Goal: Information Seeking & Learning: Find specific page/section

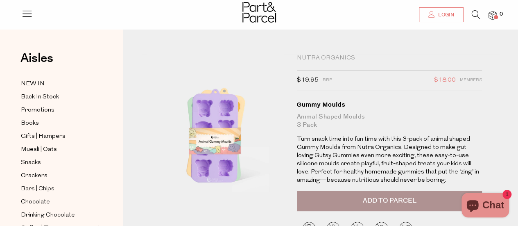
click at [446, 16] on span "Login" at bounding box center [445, 14] width 18 height 7
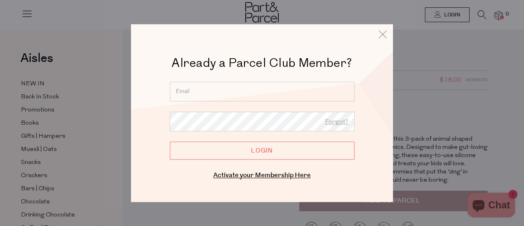
click at [375, 34] on div "Already a Parcel Club Member? Already a Member? Login. Forgot? Forgot? Login En…" at bounding box center [262, 112] width 262 height 177
click at [382, 32] on icon at bounding box center [383, 34] width 12 height 12
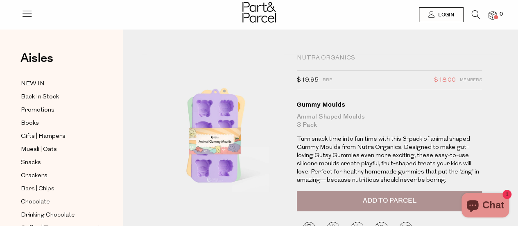
click at [33, 12] on div at bounding box center [259, 13] width 518 height 27
click at [27, 17] on icon at bounding box center [26, 13] width 11 height 11
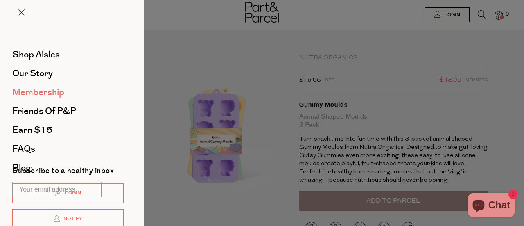
click at [45, 89] on span "Membership" at bounding box center [38, 92] width 52 height 13
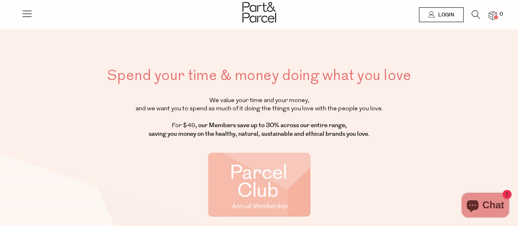
click at [29, 9] on icon at bounding box center [26, 13] width 11 height 11
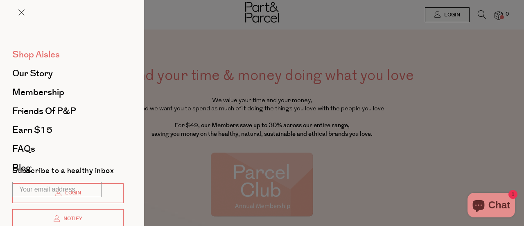
click at [43, 59] on span "Shop Aisles" at bounding box center [36, 54] width 48 height 13
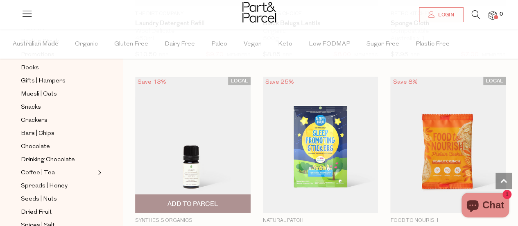
scroll to position [1311, 0]
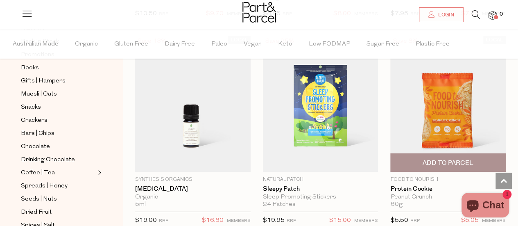
click at [438, 104] on img at bounding box center [448, 104] width 116 height 136
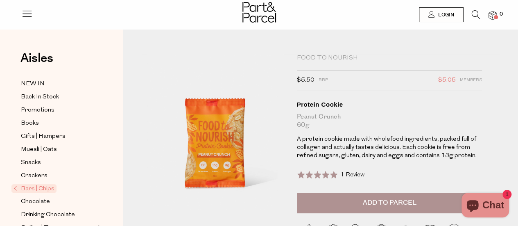
click at [476, 16] on icon at bounding box center [476, 14] width 9 height 9
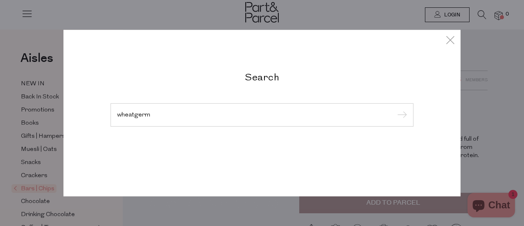
type input "wheatgerm"
click at [395, 109] on input "submit" at bounding box center [401, 115] width 12 height 12
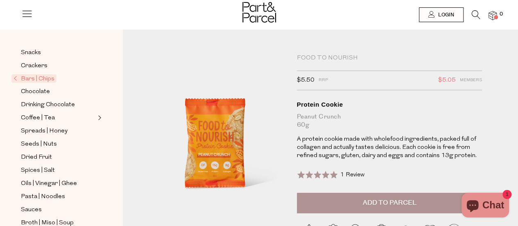
scroll to position [123, 0]
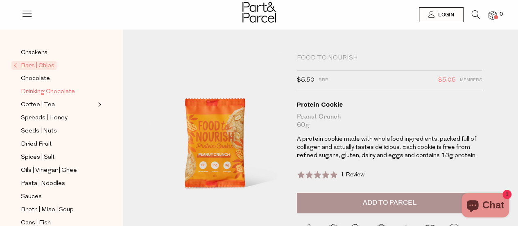
click at [48, 87] on span "Drinking Chocolate" at bounding box center [48, 92] width 54 height 10
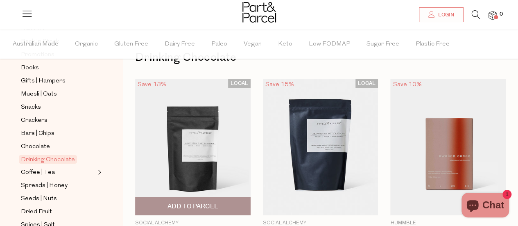
scroll to position [82, 0]
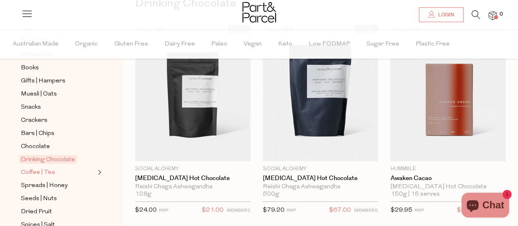
click at [36, 168] on span "Coffee | Tea" at bounding box center [38, 173] width 34 height 10
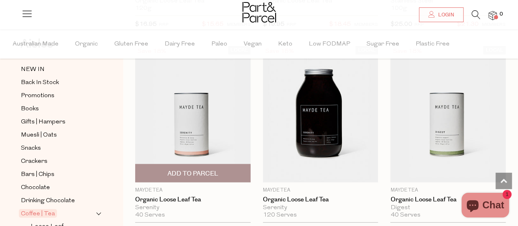
scroll to position [2581, 0]
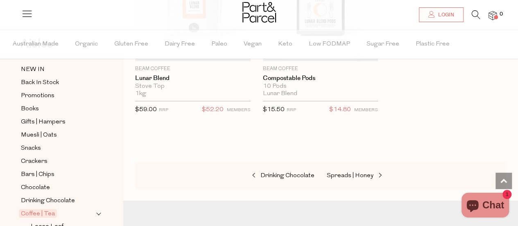
scroll to position [6186, 0]
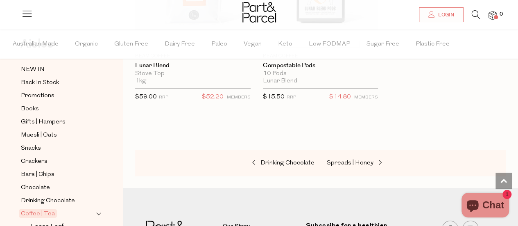
click at [479, 10] on div at bounding box center [259, 13] width 518 height 27
click at [477, 14] on icon at bounding box center [476, 14] width 9 height 9
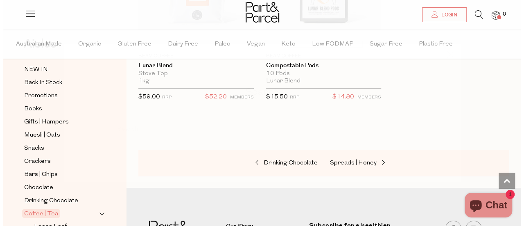
scroll to position [6257, 0]
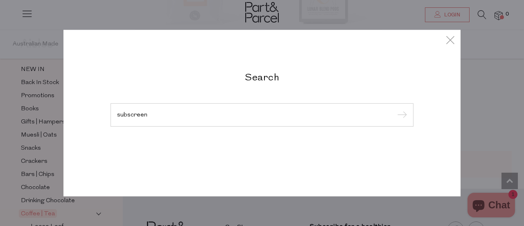
type input "subscreen"
click at [395, 109] on input "submit" at bounding box center [401, 115] width 12 height 12
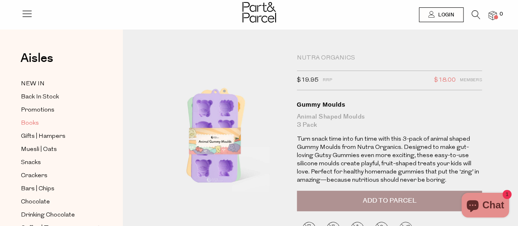
click at [34, 122] on span "Books" at bounding box center [30, 123] width 18 height 10
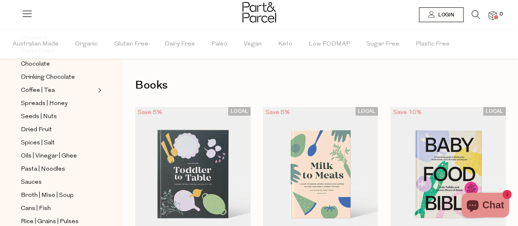
click at [29, 12] on icon at bounding box center [26, 13] width 11 height 11
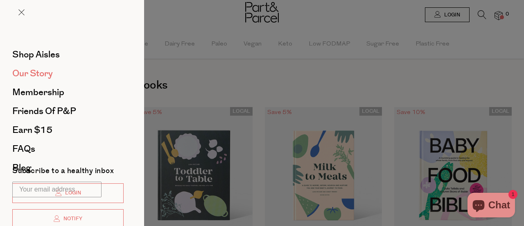
click at [43, 73] on span "Our Story" at bounding box center [32, 73] width 41 height 13
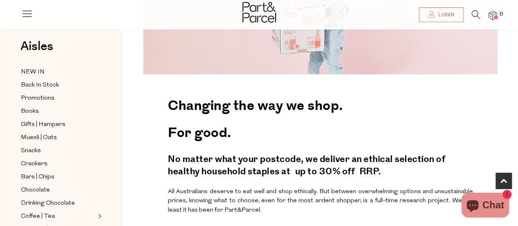
scroll to position [164, 0]
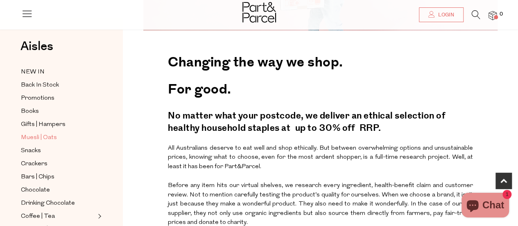
click at [45, 135] on span "Muesli | Oats" at bounding box center [39, 138] width 36 height 10
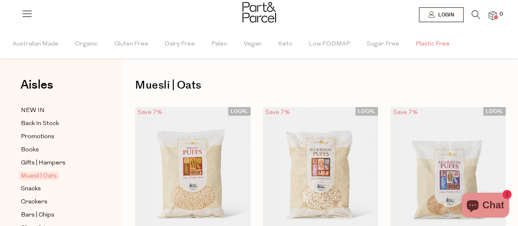
click at [427, 44] on span "Plastic Free" at bounding box center [433, 44] width 34 height 29
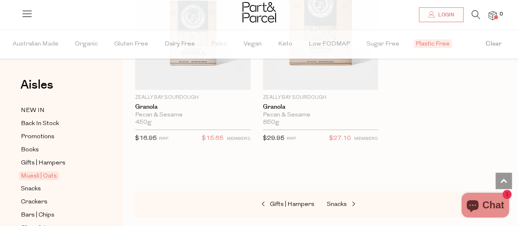
scroll to position [1311, 0]
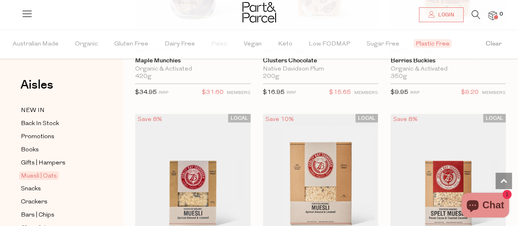
click at [425, 39] on button "Plastic Free" at bounding box center [434, 43] width 36 height 29
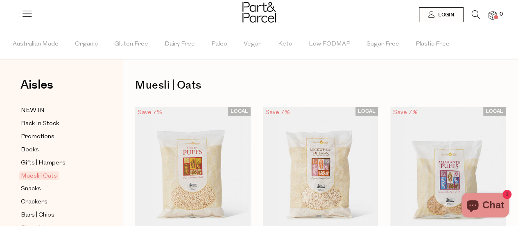
click at [474, 11] on icon at bounding box center [476, 14] width 9 height 9
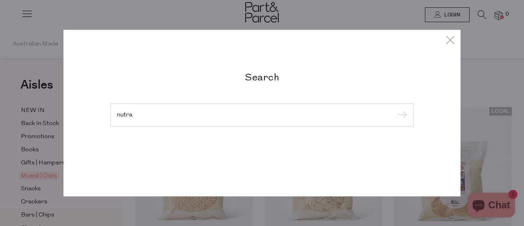
type input "nutra"
click at [395, 109] on input "submit" at bounding box center [401, 115] width 12 height 12
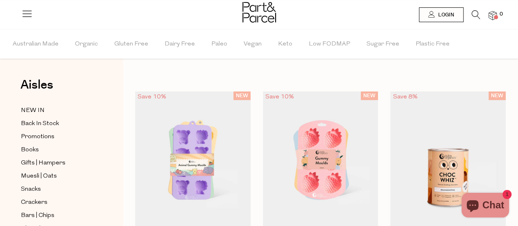
click at [481, 13] on li "0" at bounding box center [489, 15] width 16 height 11
click at [477, 16] on icon at bounding box center [476, 14] width 9 height 9
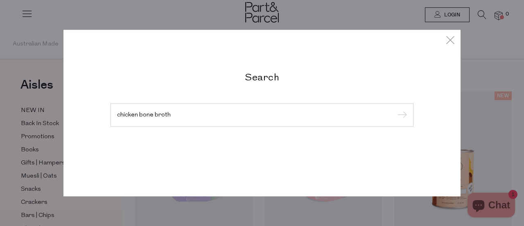
type input "chicken bone broth"
click at [395, 109] on input "submit" at bounding box center [401, 115] width 12 height 12
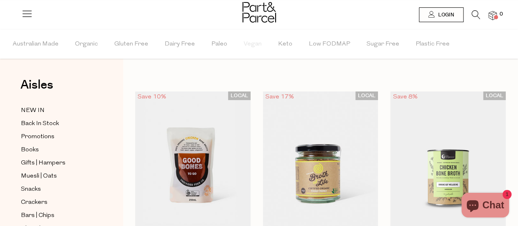
click at [475, 14] on icon at bounding box center [476, 14] width 9 height 9
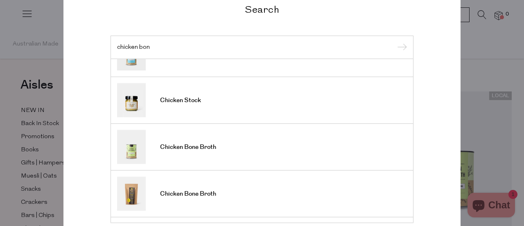
scroll to position [41, 0]
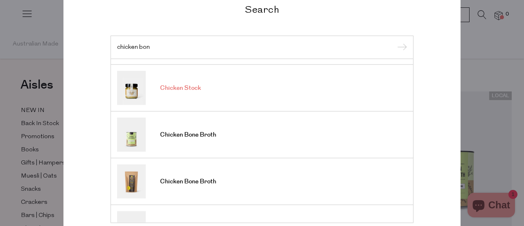
type input "chicken bon"
click at [187, 89] on span "Chicken Stock" at bounding box center [180, 88] width 41 height 8
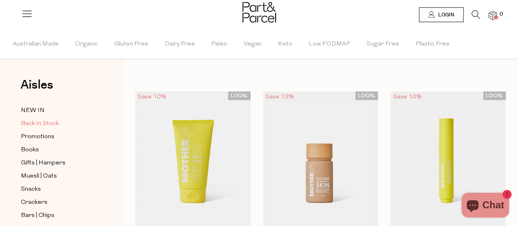
click at [57, 126] on span "Back In Stock" at bounding box center [40, 124] width 38 height 10
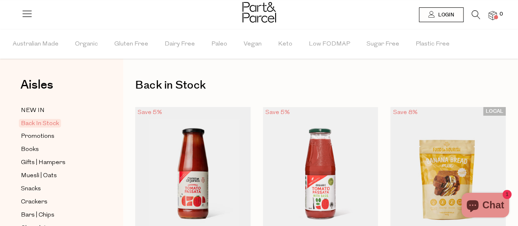
click at [472, 12] on icon at bounding box center [476, 14] width 9 height 9
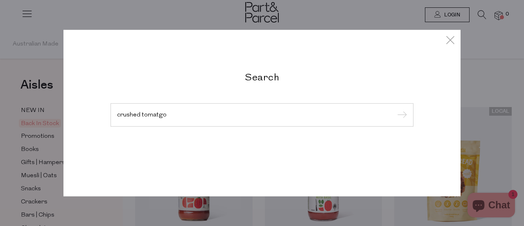
type input "crushed tomatgo"
click at [395, 109] on input "submit" at bounding box center [401, 115] width 12 height 12
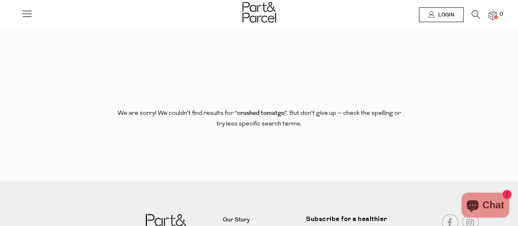
click at [468, 16] on li at bounding box center [472, 16] width 17 height 13
click at [474, 13] on icon at bounding box center [476, 14] width 9 height 9
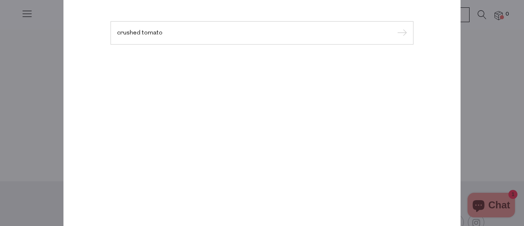
type input "crushed tomato"
click at [395, 27] on input "submit" at bounding box center [401, 33] width 12 height 12
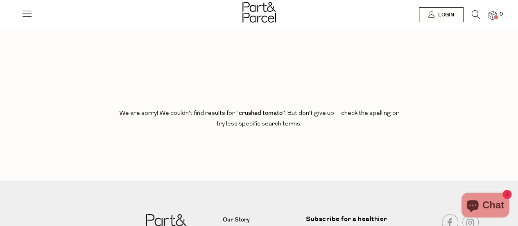
click at [478, 14] on icon at bounding box center [476, 14] width 9 height 9
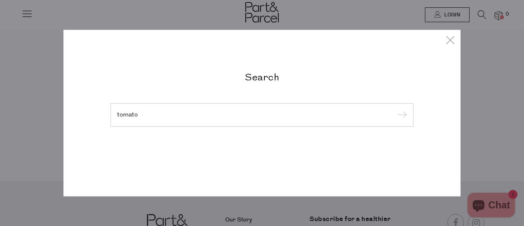
type input "tomato"
click at [395, 109] on input "submit" at bounding box center [401, 115] width 12 height 12
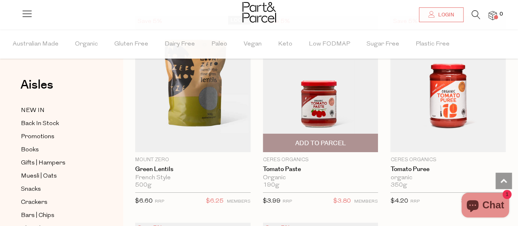
scroll to position [1326, 0]
